Goal: Understand site structure: Grasp the organization and layout of the website

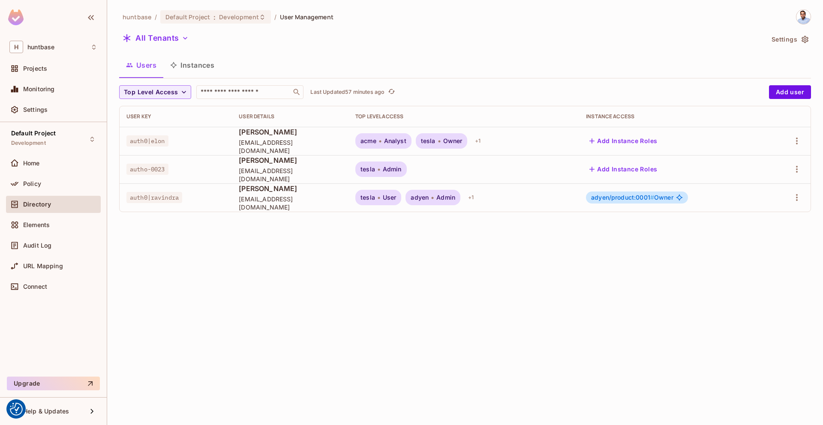
click at [149, 68] on button "Users" at bounding box center [141, 64] width 44 height 21
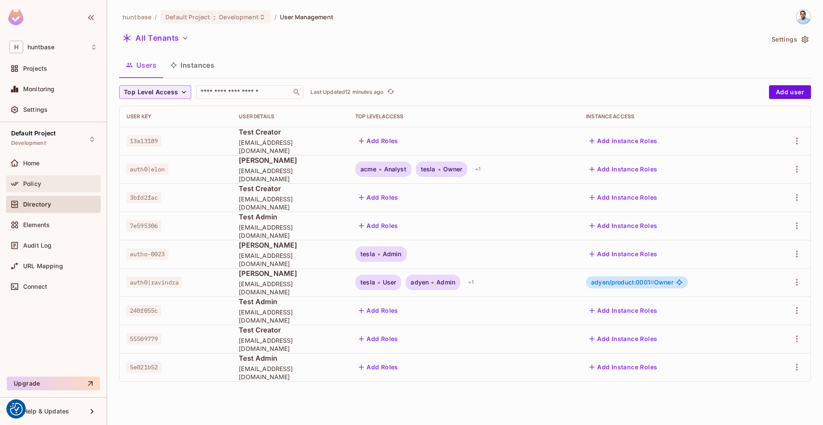
click at [28, 181] on span "Policy" at bounding box center [32, 184] width 18 height 7
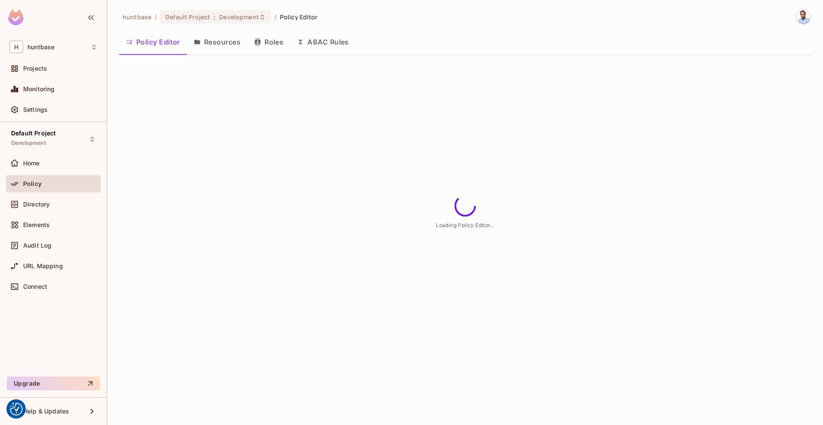
click at [268, 41] on button "Roles" at bounding box center [268, 41] width 43 height 21
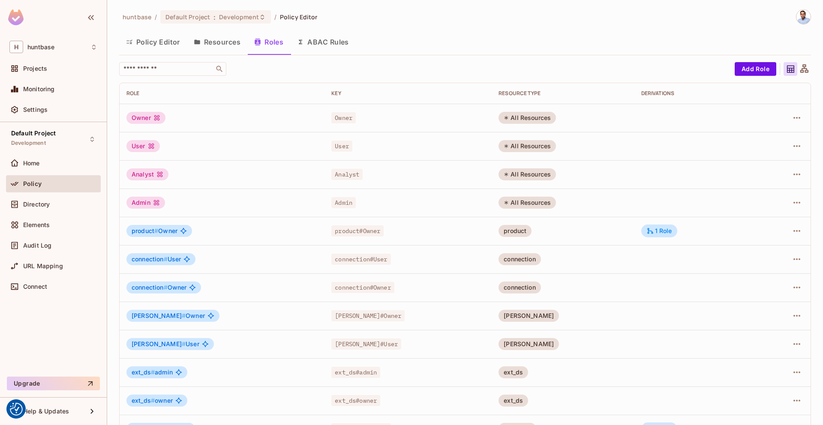
click at [156, 115] on icon at bounding box center [157, 118] width 6 height 6
click at [331, 116] on span "Owner" at bounding box center [343, 117] width 24 height 11
